Goal: Transaction & Acquisition: Download file/media

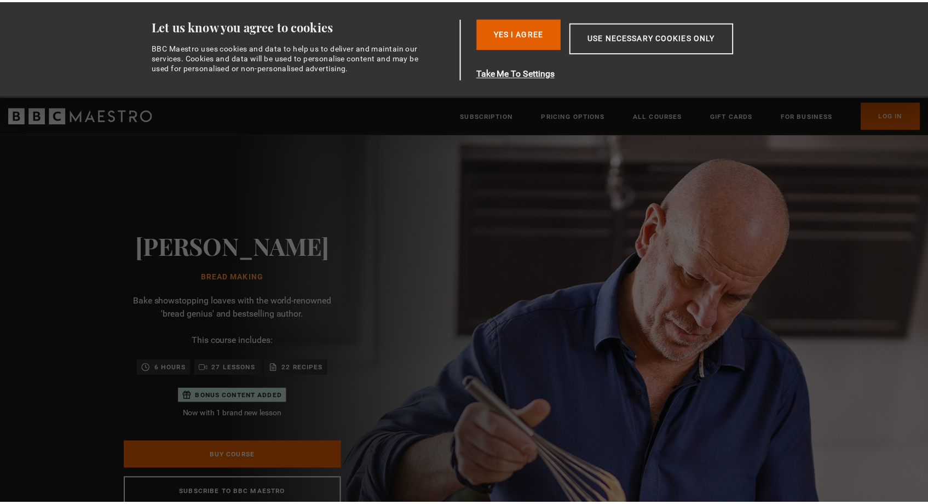
scroll to position [0, 287]
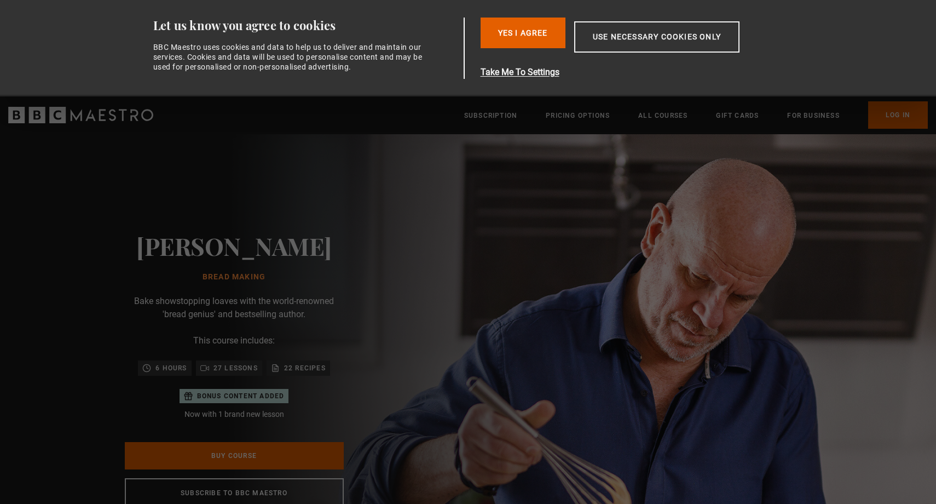
click at [628, 227] on img at bounding box center [506, 369] width 936 height 471
click at [629, 42] on button "Use necessary cookies only" at bounding box center [656, 36] width 165 height 31
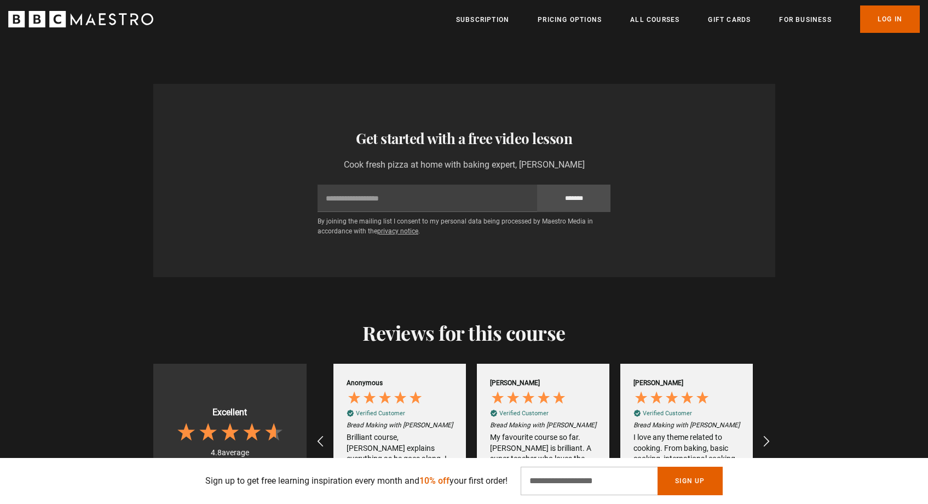
scroll to position [1858, 0]
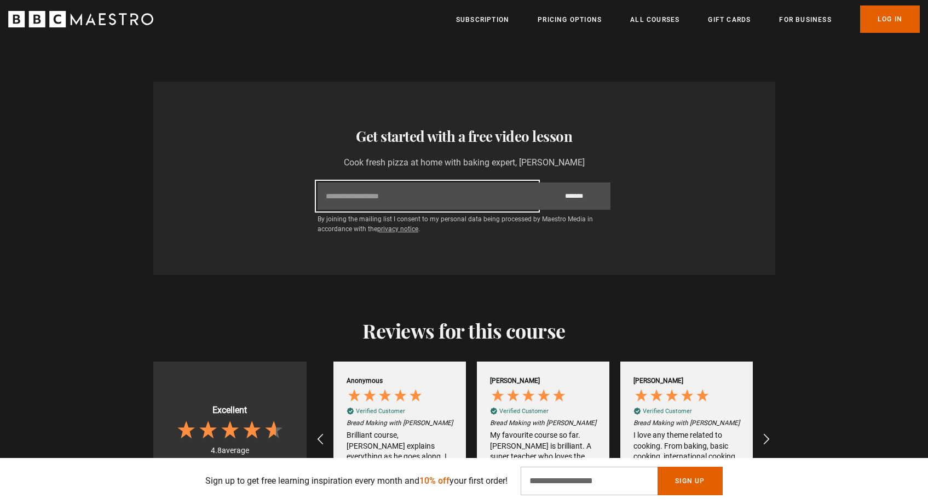
click at [509, 182] on input "Email" at bounding box center [428, 195] width 220 height 27
type input "**********"
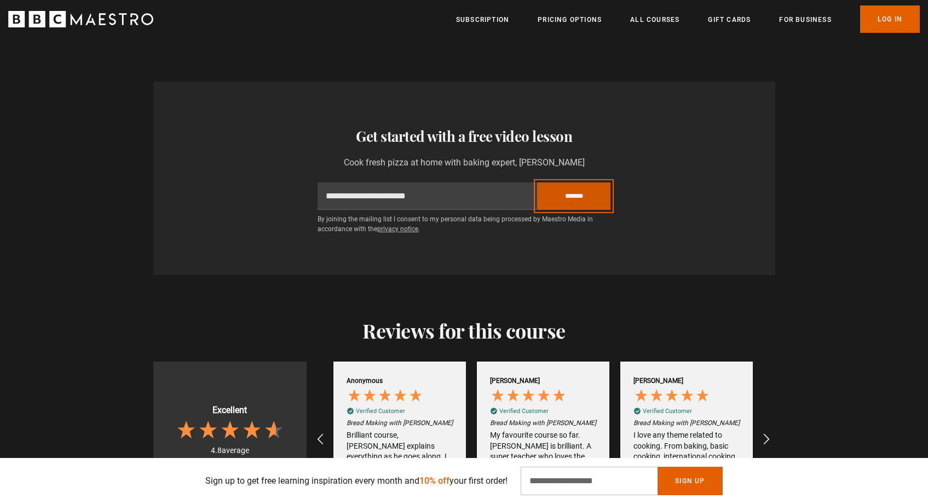
click at [575, 182] on input "*******" at bounding box center [573, 195] width 73 height 27
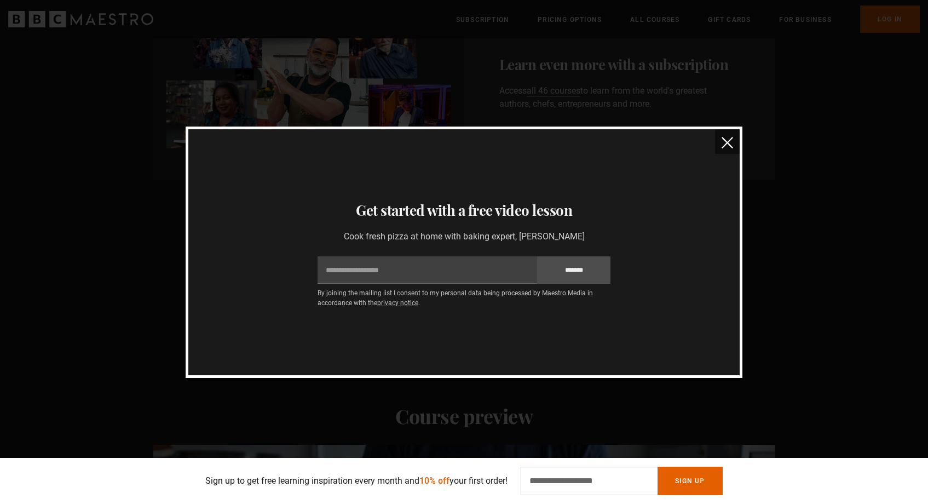
scroll to position [0, 0]
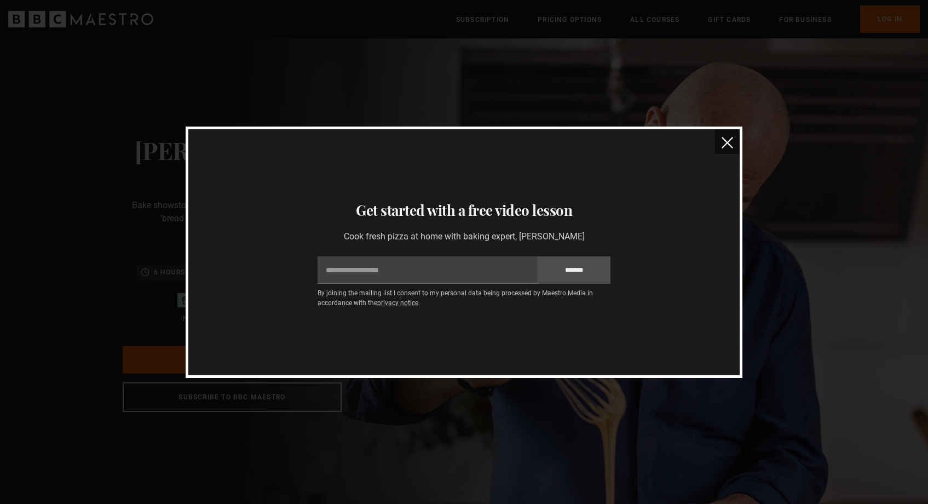
click at [727, 142] on img "close" at bounding box center [728, 143] width 12 height 12
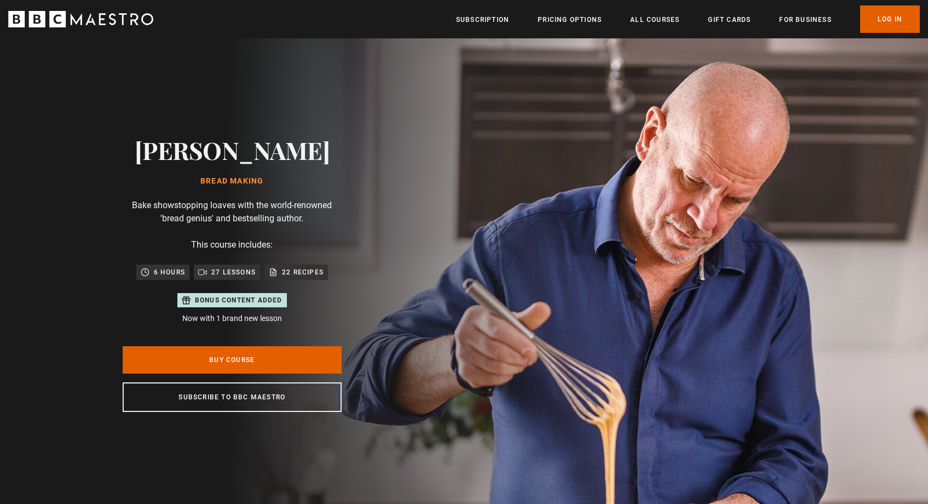
scroll to position [0, 861]
click at [660, 18] on link "All Courses" at bounding box center [654, 19] width 49 height 11
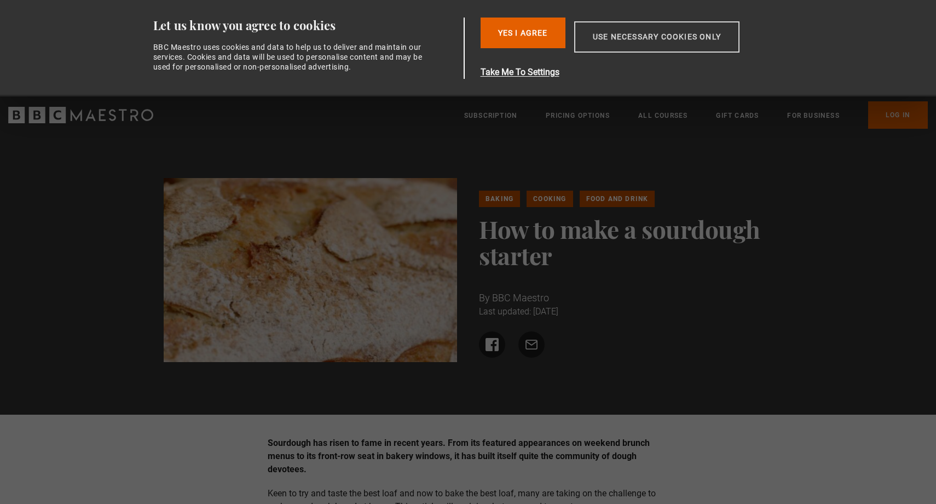
click at [612, 42] on button "Use necessary cookies only" at bounding box center [656, 36] width 165 height 31
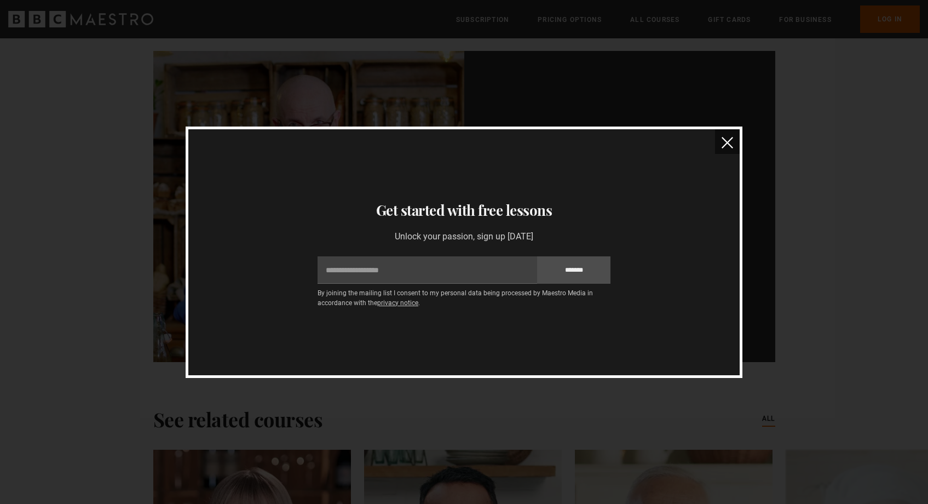
scroll to position [3232, 0]
click at [725, 141] on img "close" at bounding box center [728, 143] width 12 height 12
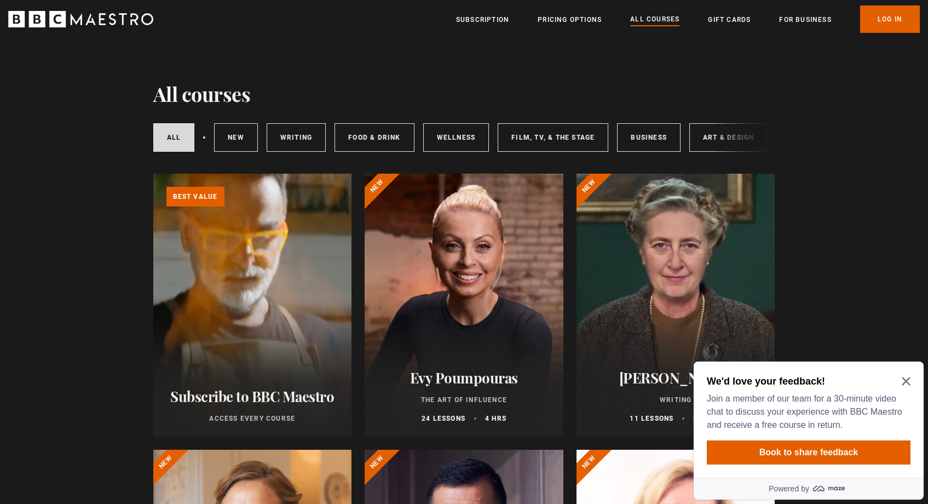
click at [906, 378] on icon "Close Maze Prompt" at bounding box center [906, 381] width 9 height 9
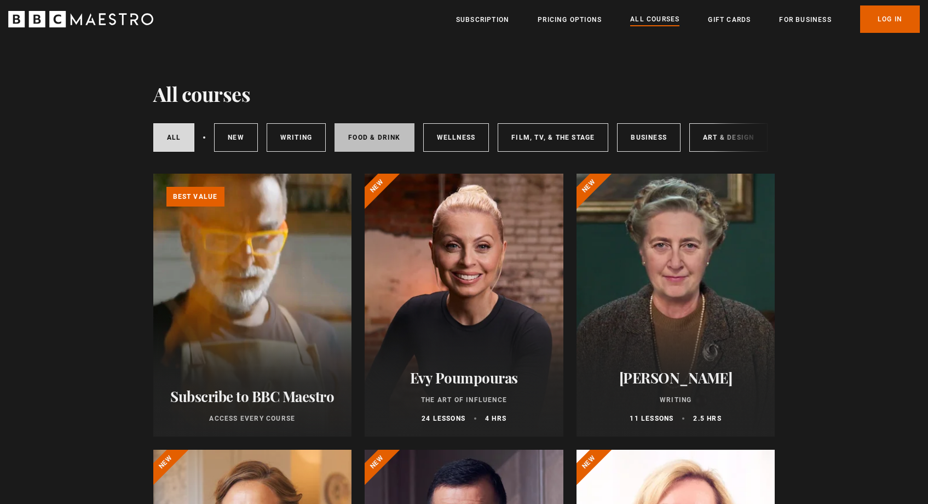
click at [362, 128] on link "Food & Drink" at bounding box center [374, 137] width 79 height 28
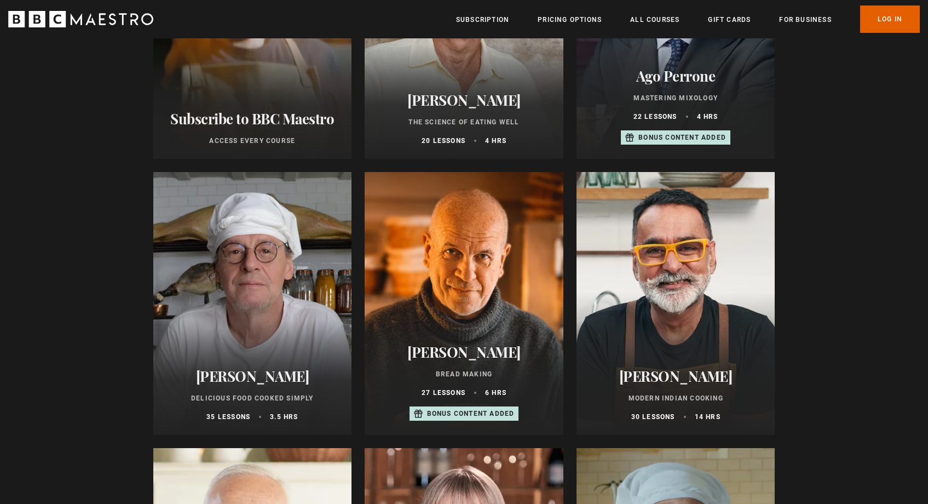
scroll to position [243, 0]
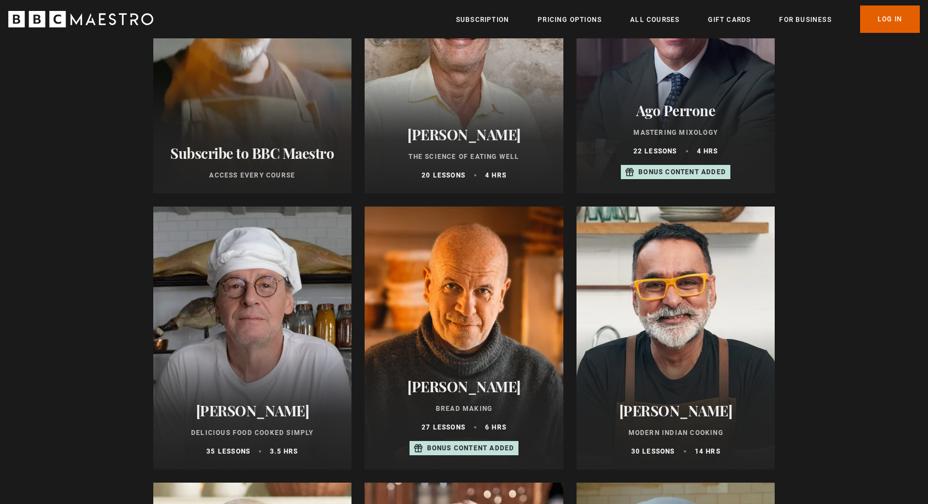
click at [303, 317] on div at bounding box center [252, 337] width 199 height 263
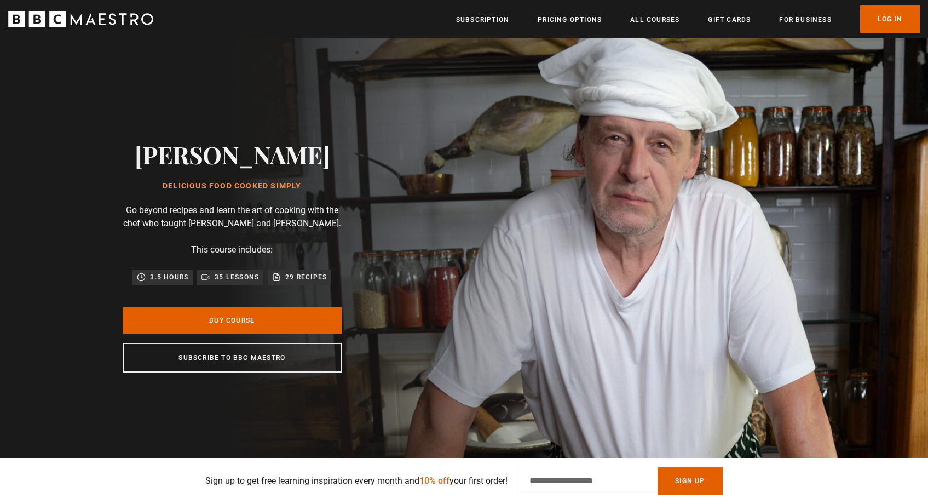
scroll to position [19, 0]
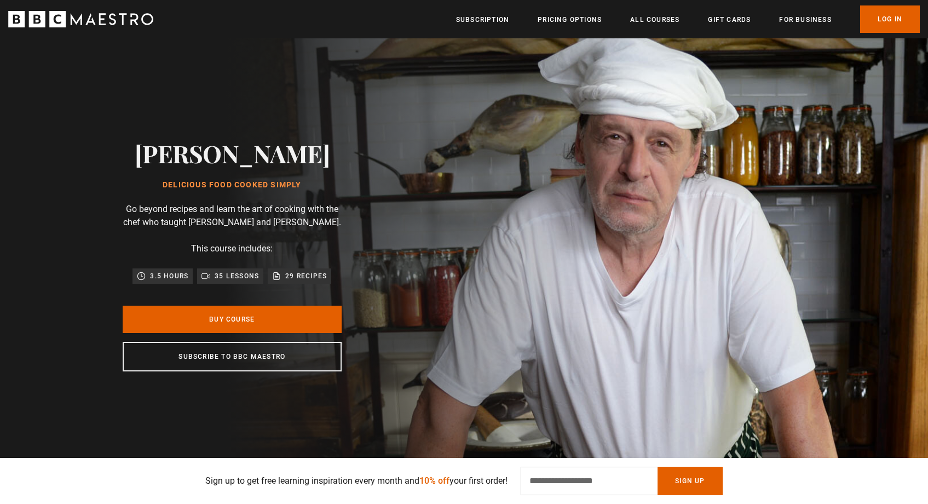
click at [308, 281] on p "29 recipes" at bounding box center [306, 276] width 42 height 11
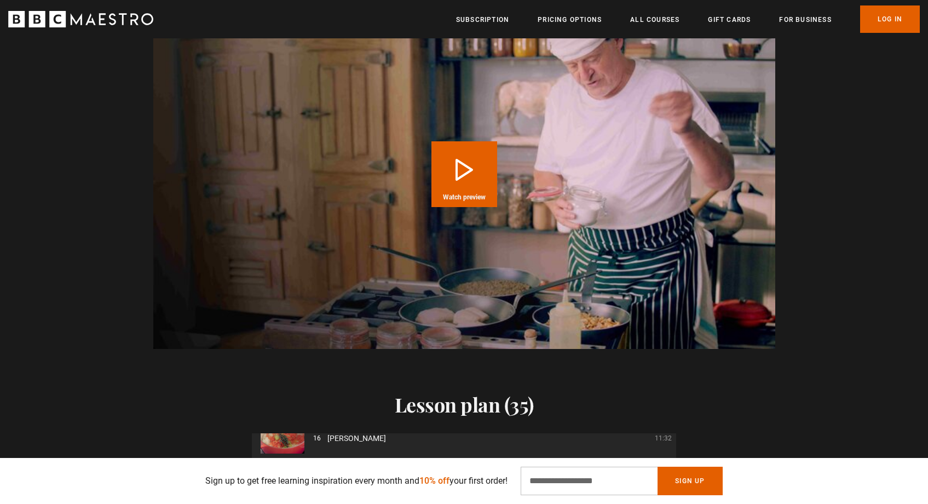
scroll to position [1094, 0]
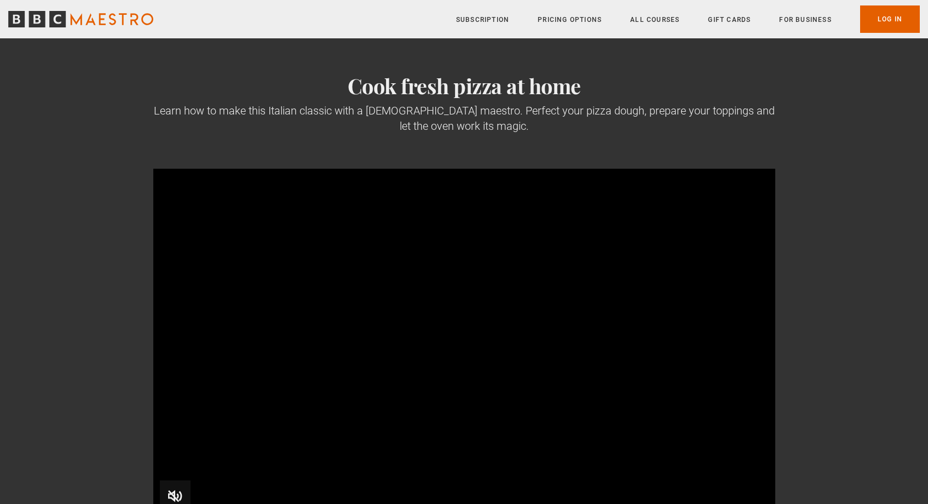
scroll to position [107, 0]
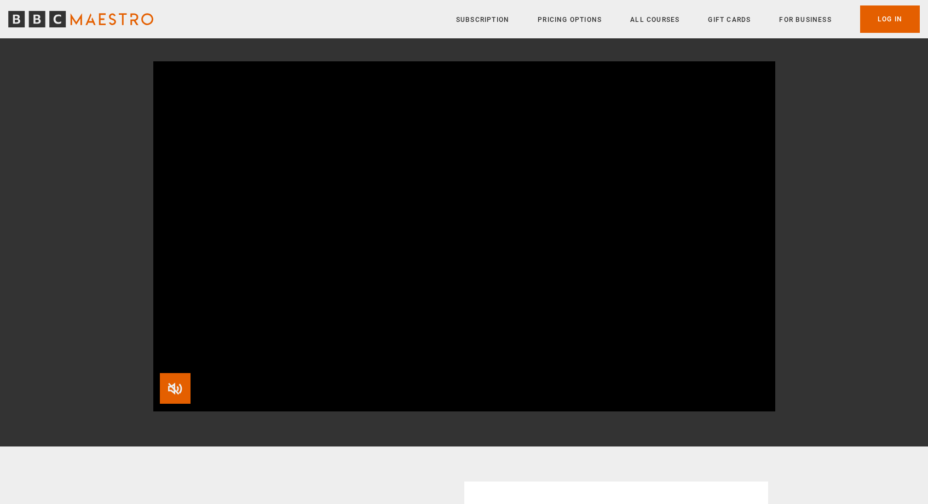
click at [179, 384] on span "Video Player" at bounding box center [175, 388] width 31 height 31
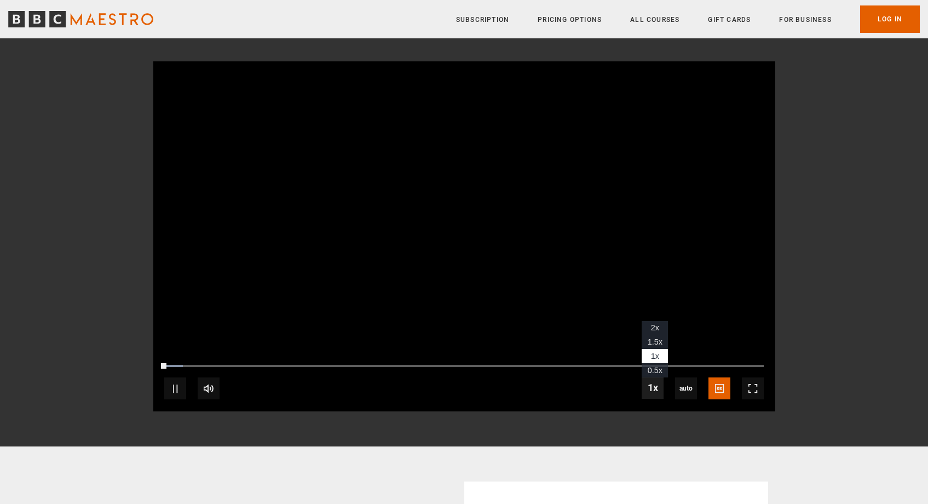
click at [652, 390] on span "Video Player" at bounding box center [653, 388] width 22 height 22
click at [654, 386] on span "Video Player" at bounding box center [653, 388] width 22 height 22
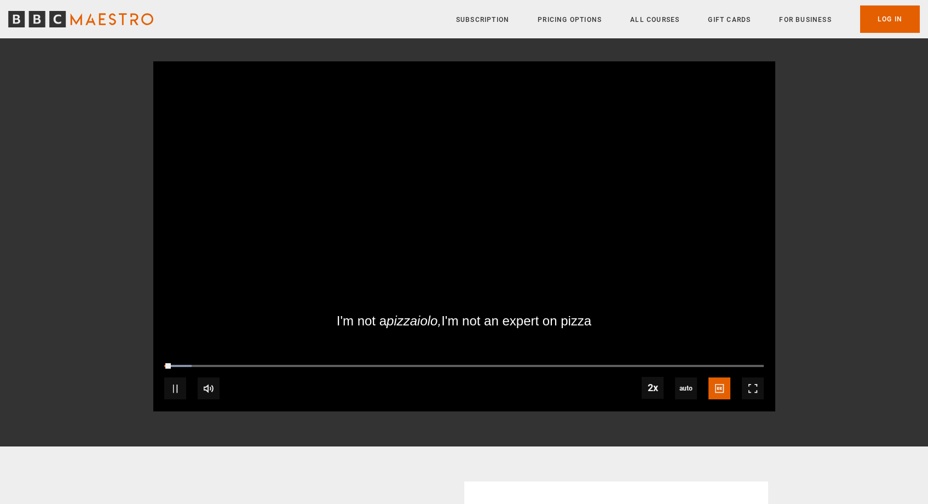
click at [406, 440] on section "Cook fresh pizza at home Learn how to make this Italian classic with a French m…" at bounding box center [464, 188] width 928 height 515
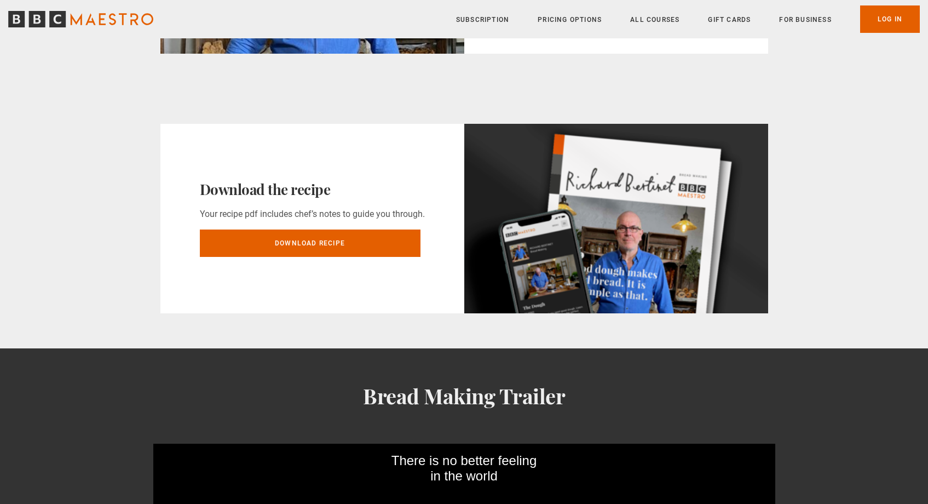
scroll to position [710, 0]
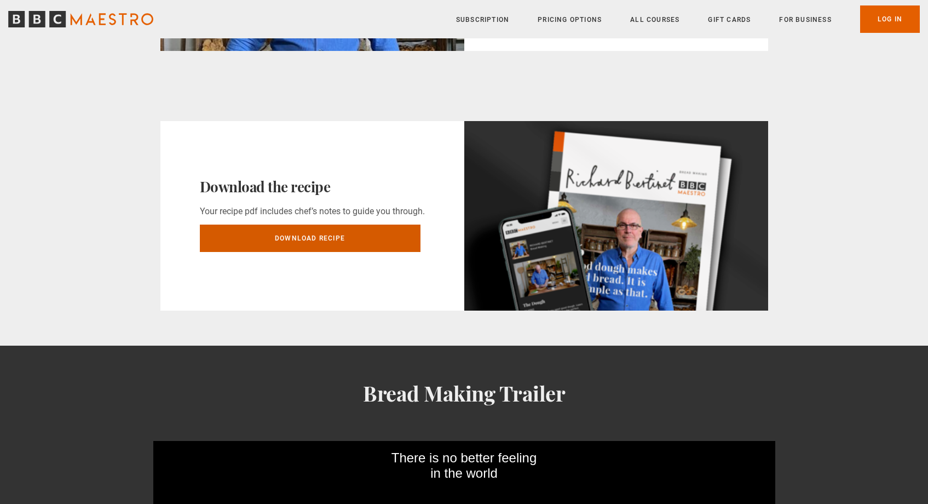
click at [395, 237] on link "Download Recipe" at bounding box center [310, 238] width 221 height 27
